Goal: Task Accomplishment & Management: Manage account settings

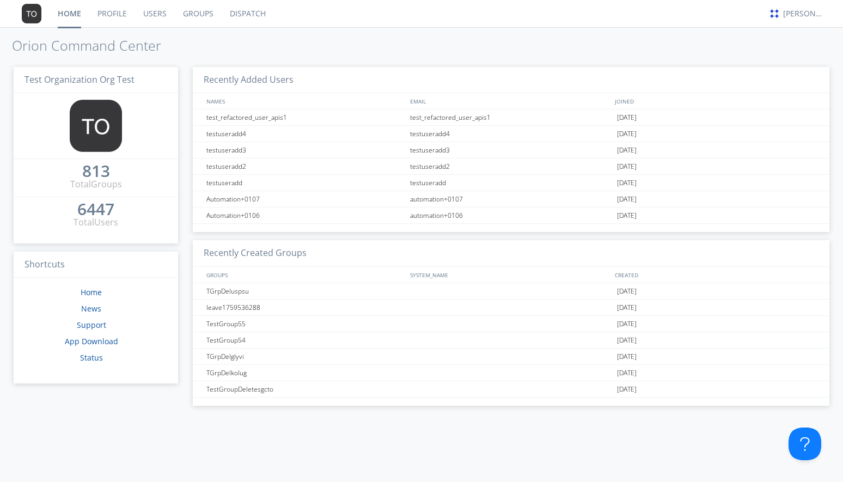
click at [142, 13] on link "Users" at bounding box center [155, 13] width 40 height 27
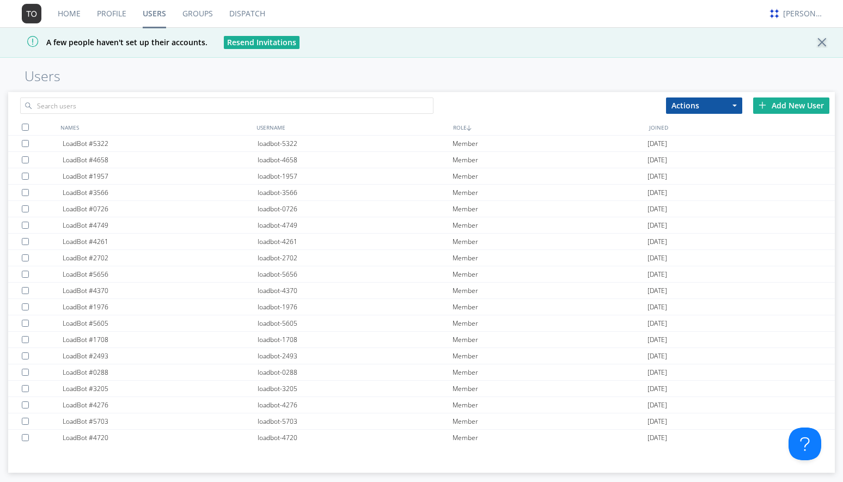
click at [766, 105] on div "Add New User" at bounding box center [791, 105] width 76 height 16
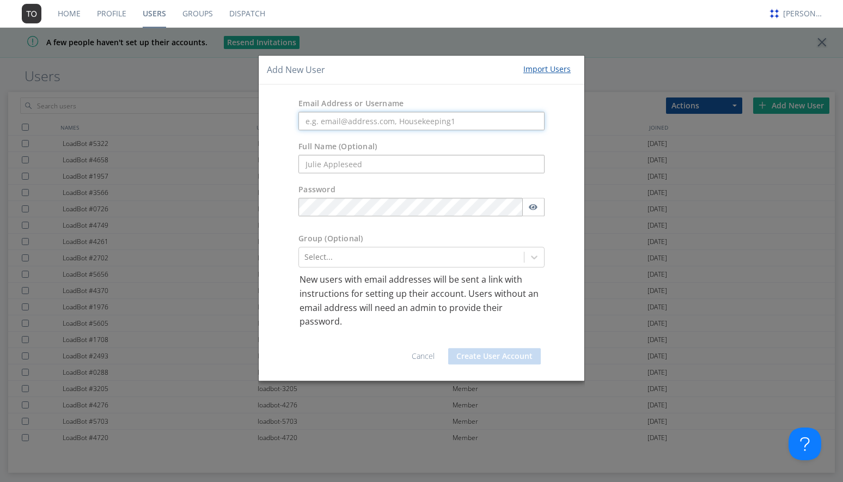
click at [377, 121] on input "text" at bounding box center [421, 121] width 246 height 19
click at [417, 355] on link "Cancel" at bounding box center [422, 356] width 23 height 10
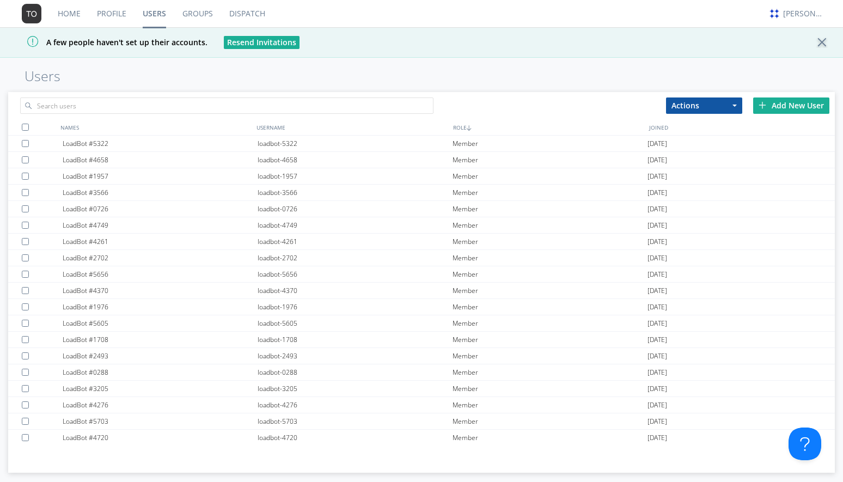
click at [417, 355] on div "loadbot-2493" at bounding box center [354, 356] width 195 height 16
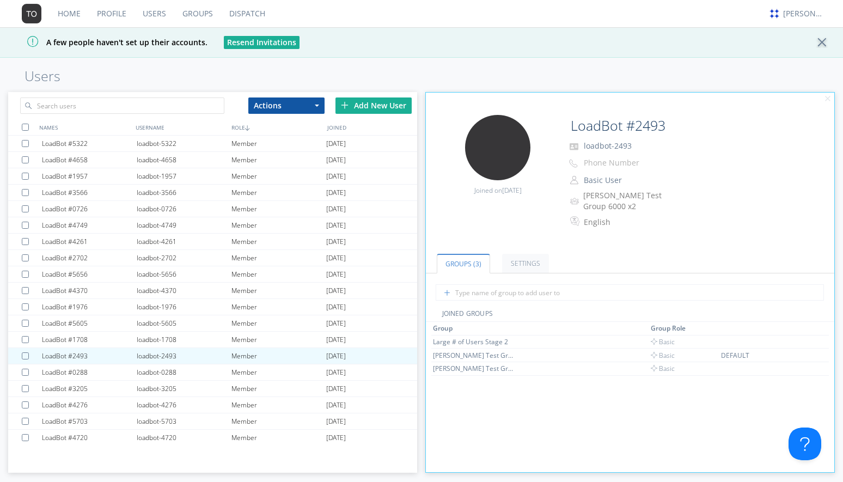
click at [74, 19] on link "Home" at bounding box center [69, 13] width 39 height 27
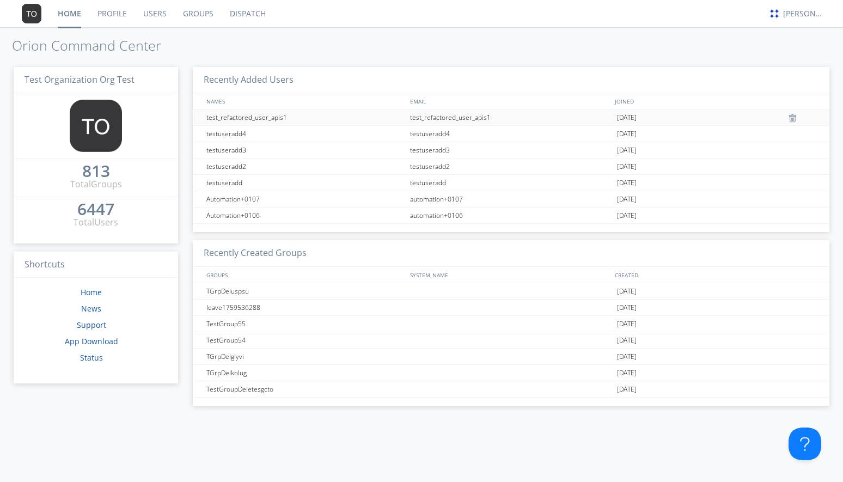
click at [265, 121] on div "test_refactored_user_apis1" at bounding box center [306, 117] width 204 height 16
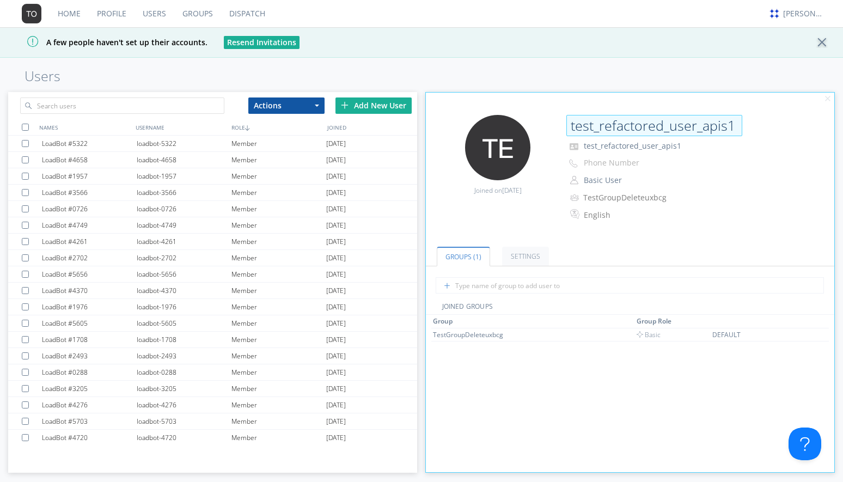
drag, startPoint x: 733, startPoint y: 127, endPoint x: 567, endPoint y: 118, distance: 165.8
click at [567, 118] on input "test_refactored_user_apis1" at bounding box center [654, 126] width 176 height 22
click at [329, 52] on div "A few people haven't set up their accounts. Resend Invitations" at bounding box center [421, 42] width 843 height 30
click at [354, 108] on div "Add New User" at bounding box center [373, 105] width 76 height 16
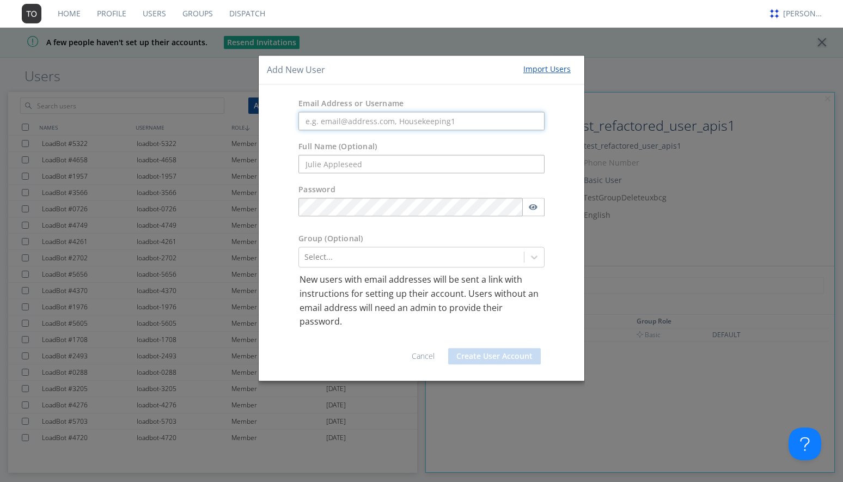
click at [337, 119] on input "text" at bounding box center [421, 121] width 246 height 19
paste input "test_refactored_user_apis1"
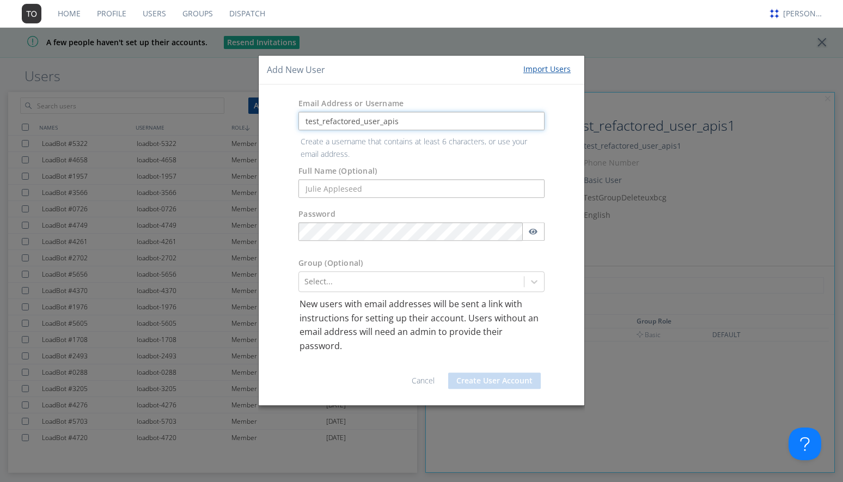
type input "test_refactored_user_apis2"
drag, startPoint x: 408, startPoint y: 123, endPoint x: 219, endPoint y: 103, distance: 189.9
click at [219, 103] on div "Add New User Import Users Email Address or Username test_refactored_user_apis2 …" at bounding box center [421, 241] width 843 height 482
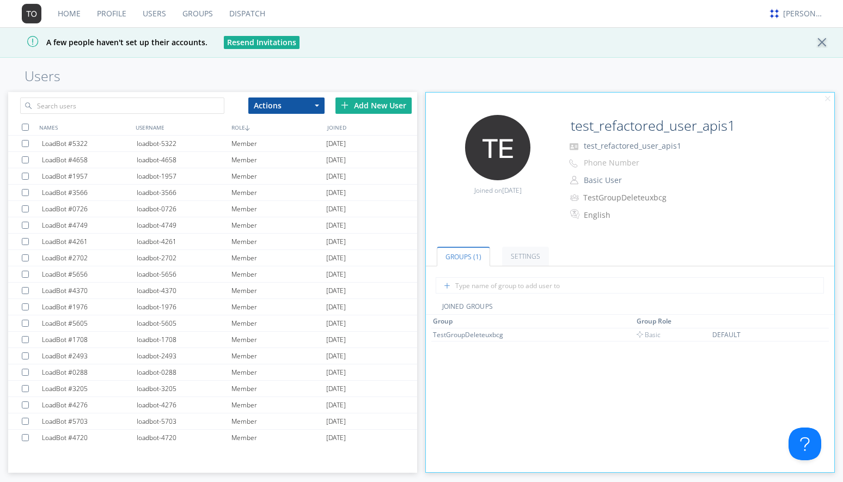
click at [366, 107] on div "Add New User" at bounding box center [373, 105] width 76 height 16
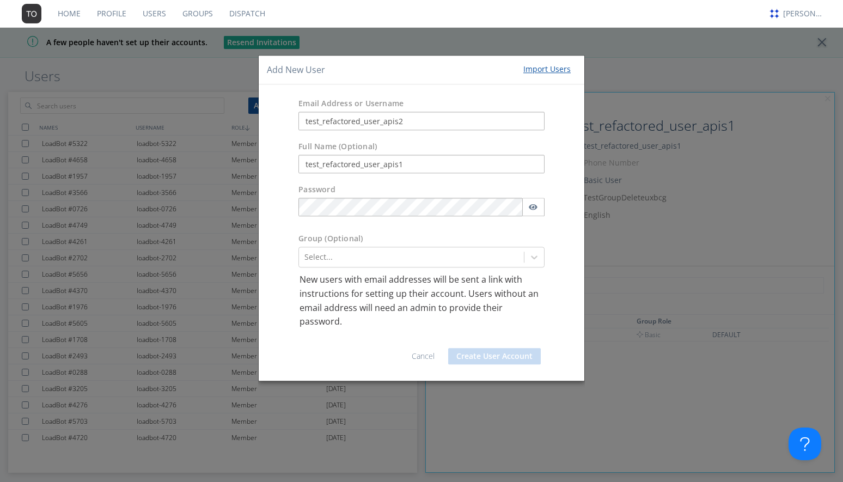
type input "test_refactored_user_apis1"
click at [427, 259] on div at bounding box center [411, 257] width 214 height 13
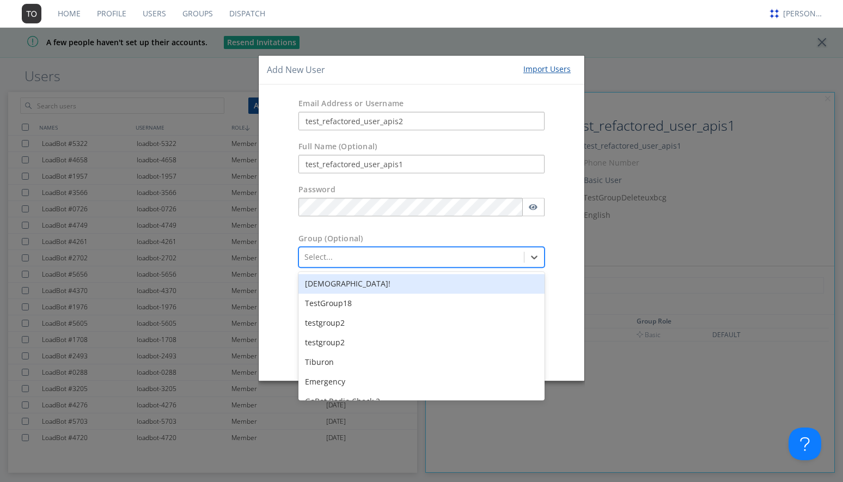
click at [397, 291] on div "[DEMOGRAPHIC_DATA]!" at bounding box center [421, 284] width 246 height 20
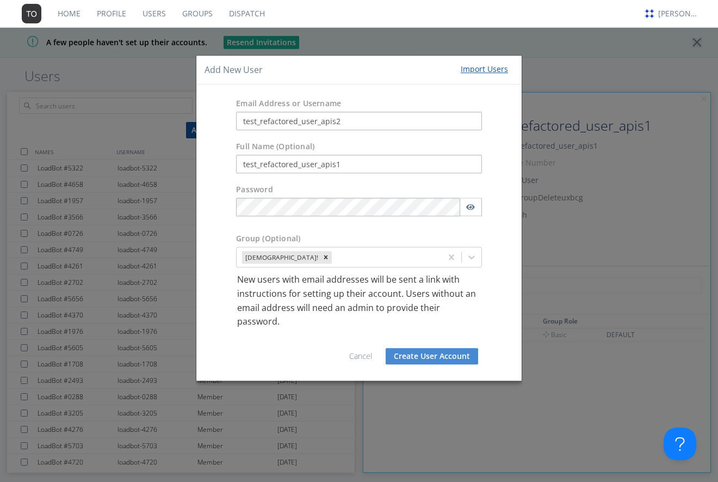
click at [420, 361] on button "Create User Account" at bounding box center [432, 356] width 93 height 16
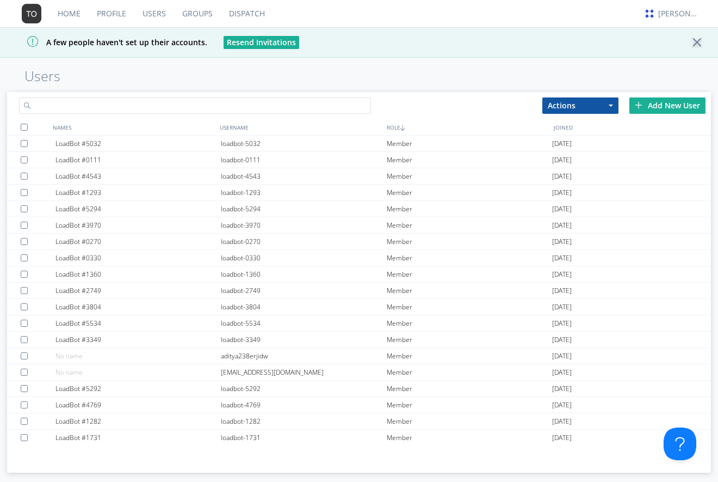
click at [214, 106] on input "text" at bounding box center [195, 105] width 352 height 16
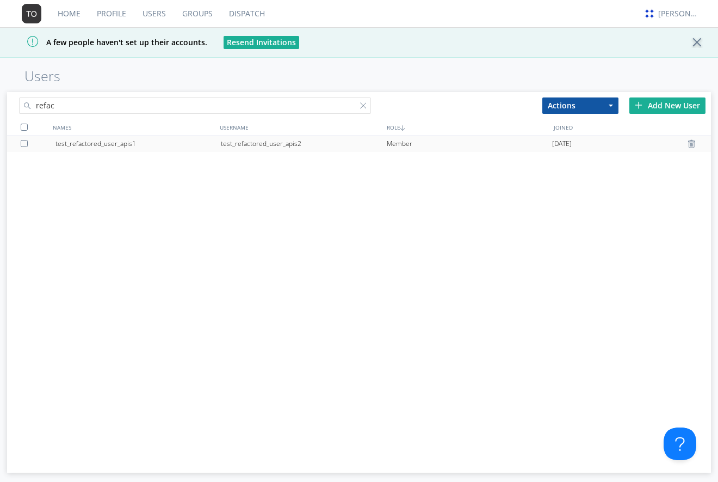
type input "refac"
click at [271, 145] on div "test_refactored_user_apis2" at bounding box center [303, 144] width 165 height 16
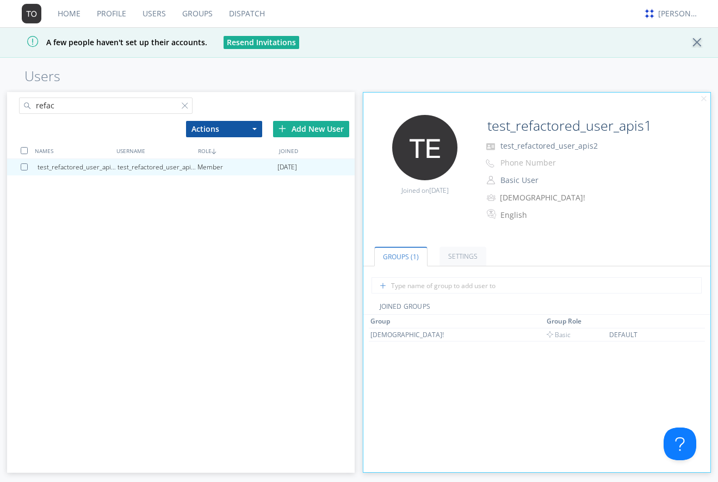
click at [65, 139] on div "refac Actions Add to Group Delete User Edit Settings Export Users Add New User …" at bounding box center [180, 282] width 347 height 381
click at [182, 107] on div at bounding box center [187, 107] width 11 height 11
click at [186, 101] on input "refac" at bounding box center [106, 105] width 174 height 16
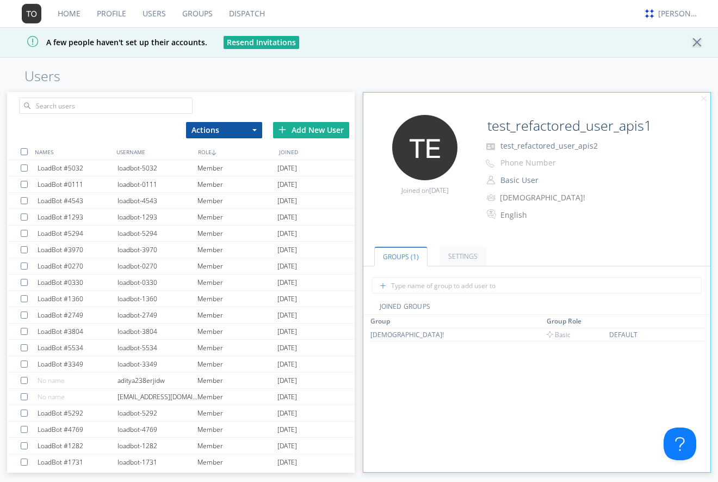
click at [149, 16] on link "Users" at bounding box center [154, 13] width 40 height 27
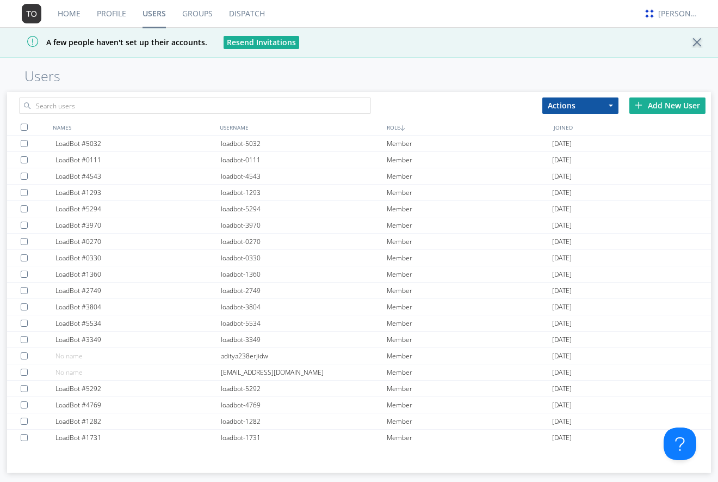
click at [67, 24] on link "Home" at bounding box center [69, 13] width 39 height 27
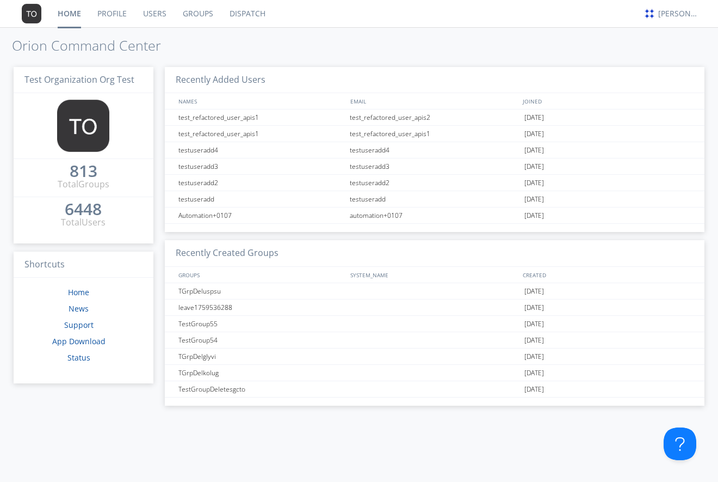
click at [146, 19] on link "Users" at bounding box center [155, 13] width 40 height 27
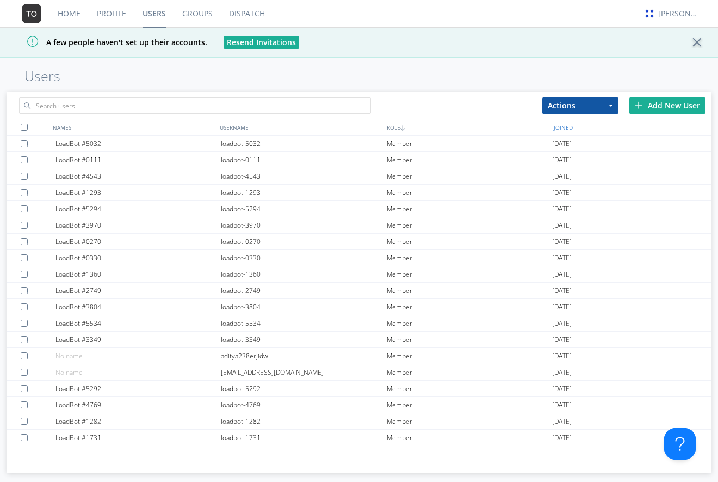
click at [566, 125] on div "JOINED" at bounding box center [634, 127] width 167 height 16
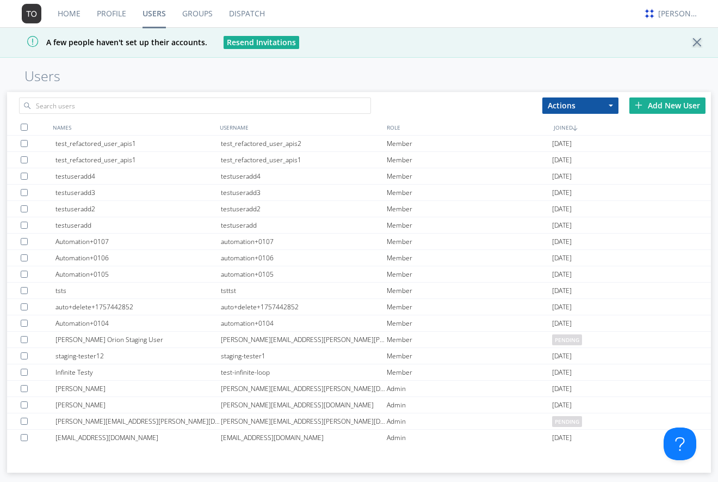
click at [73, 19] on link "Home" at bounding box center [69, 13] width 39 height 27
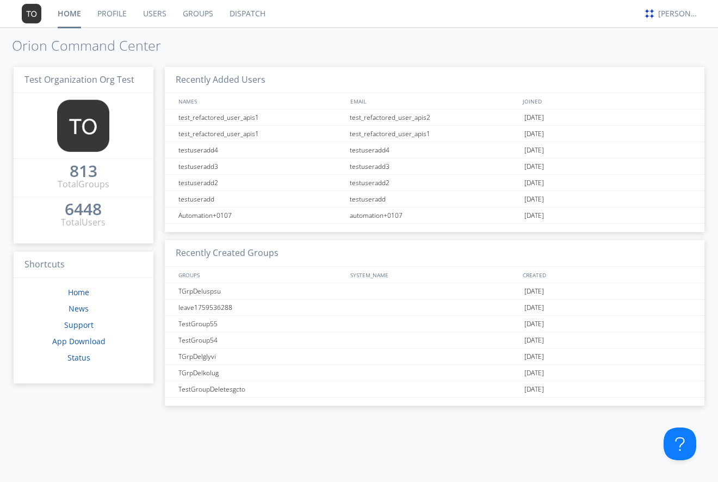
click at [153, 15] on link "Users" at bounding box center [155, 13] width 40 height 27
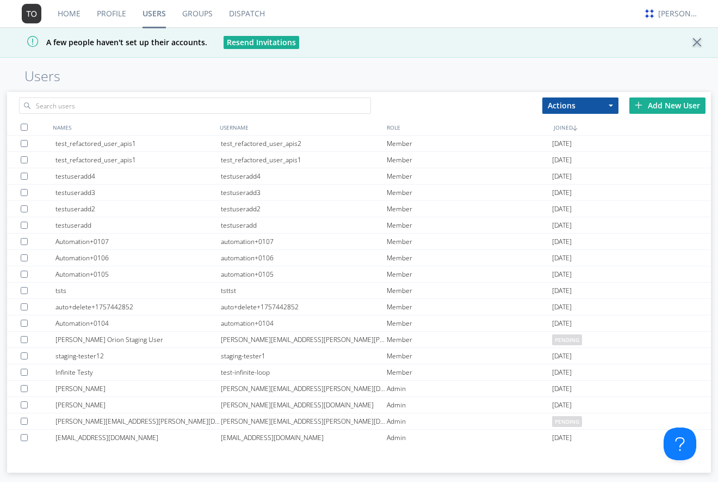
click at [111, 17] on link "Profile" at bounding box center [112, 13] width 46 height 27
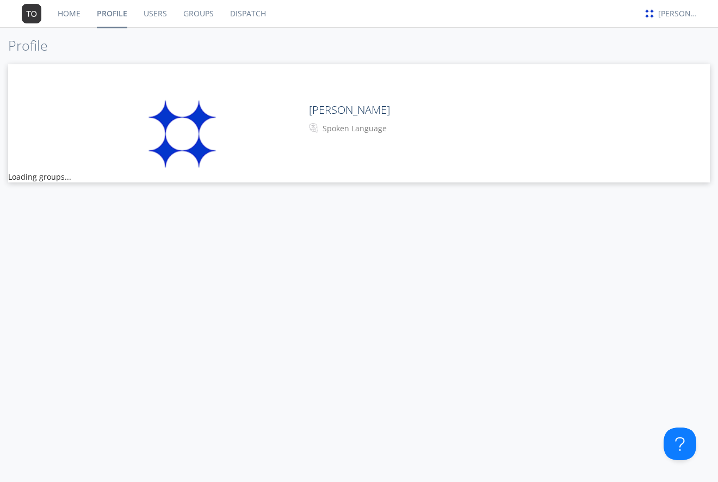
click at [72, 18] on link "Home" at bounding box center [69, 13] width 39 height 27
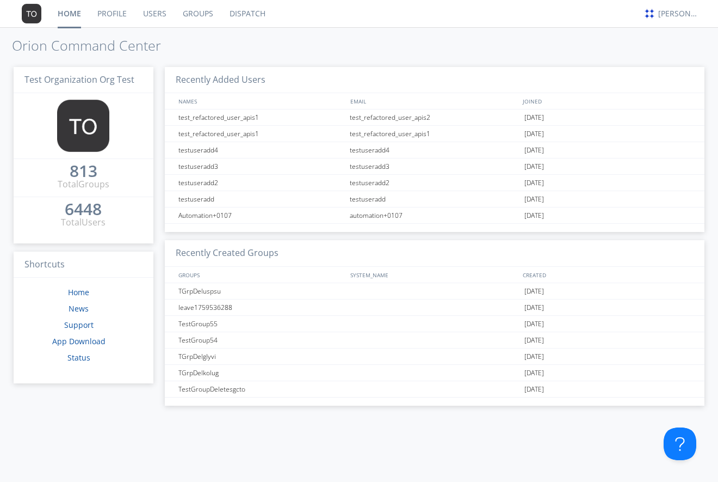
click at [163, 19] on link "Users" at bounding box center [155, 13] width 40 height 27
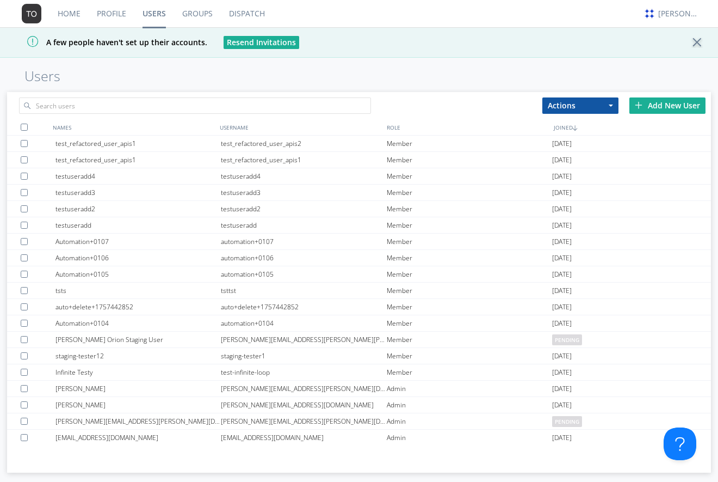
click at [78, 83] on h1 "Users" at bounding box center [359, 76] width 718 height 15
click at [608, 109] on button "Actions" at bounding box center [581, 105] width 76 height 16
click at [589, 77] on h1 "Users" at bounding box center [359, 76] width 718 height 15
click at [665, 102] on div "Add New User" at bounding box center [668, 105] width 76 height 16
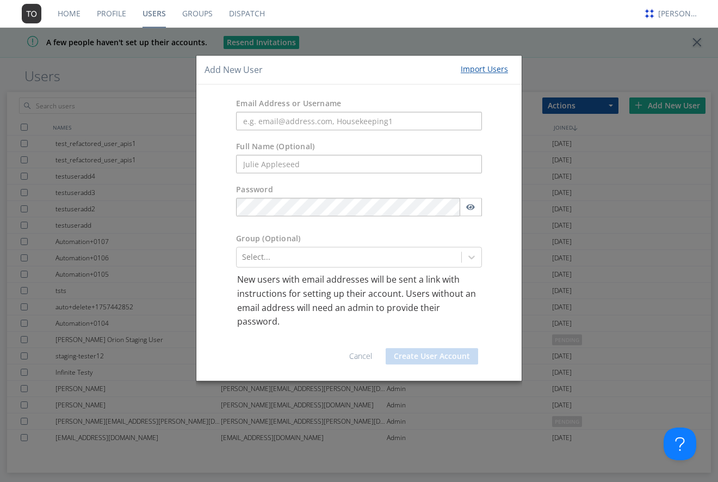
click at [474, 69] on div "Import Users" at bounding box center [484, 69] width 47 height 11
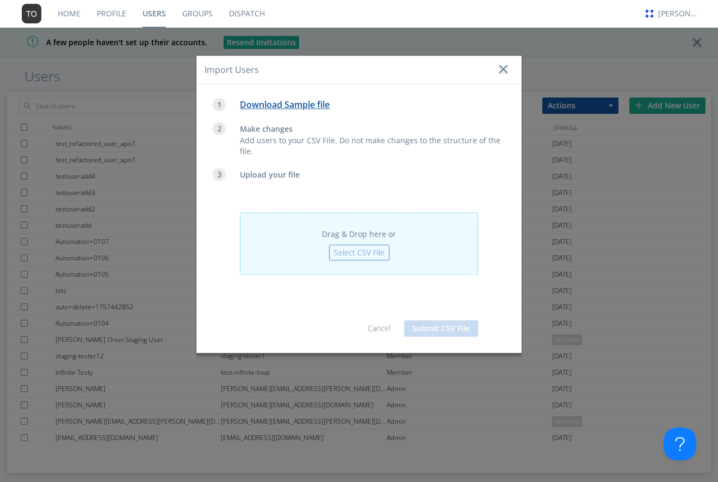
click at [363, 250] on span "Select CSV File" at bounding box center [359, 253] width 60 height 16
type input "C:\fakepath\users 1.csv"
click at [446, 327] on button "Submit CSV File" at bounding box center [441, 329] width 74 height 16
